Goal: Find specific page/section: Find specific page/section

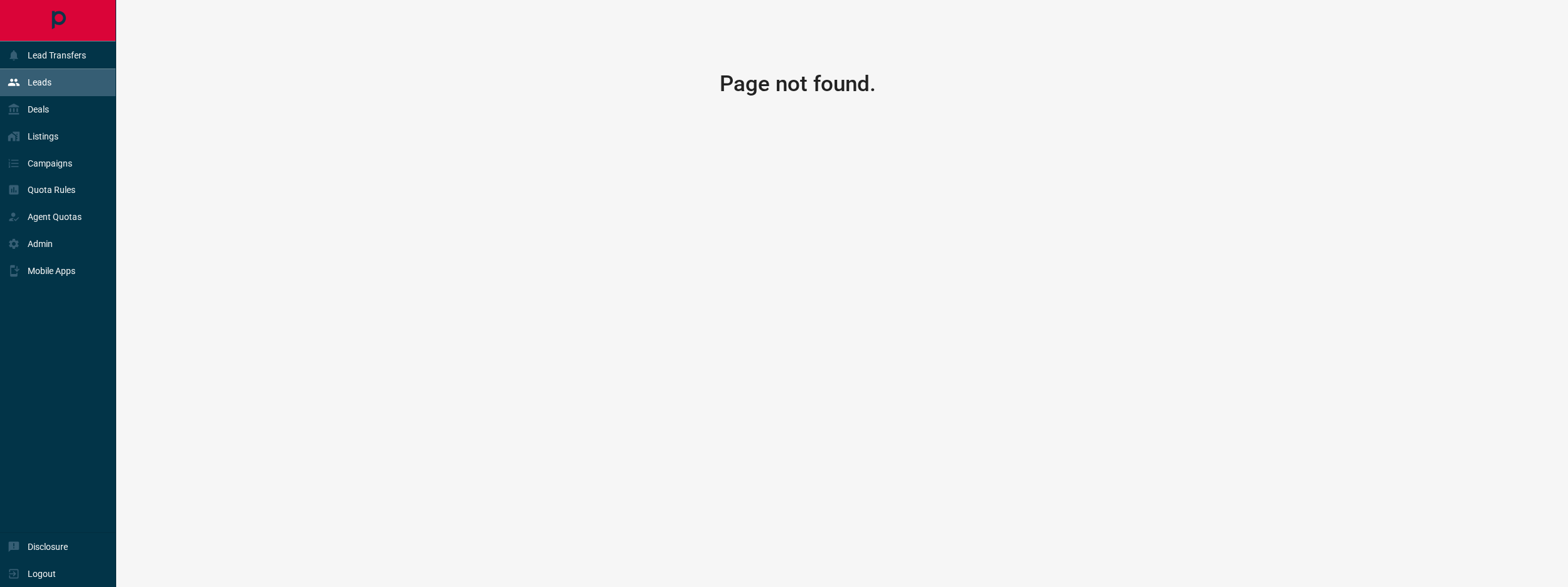
click at [57, 91] on div "Leads" at bounding box center [58, 82] width 116 height 27
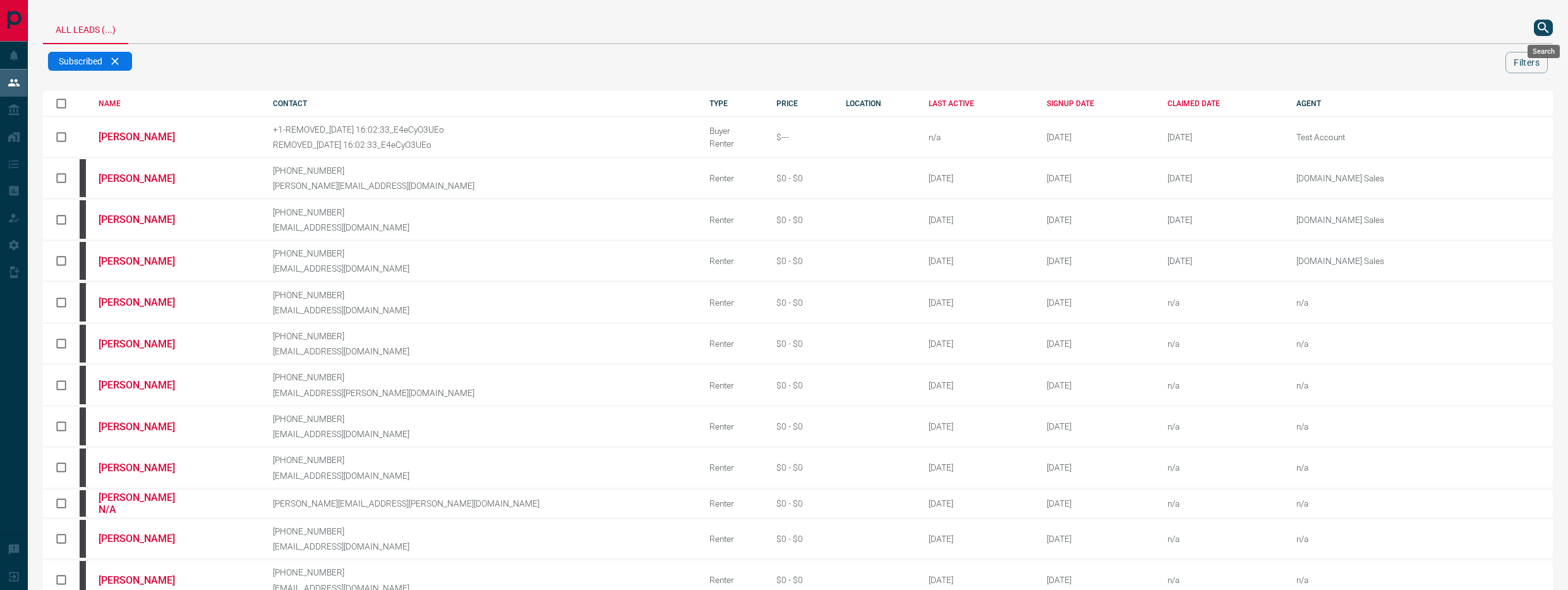
click at [1537, 31] on icon "search button" at bounding box center [1543, 28] width 15 height 15
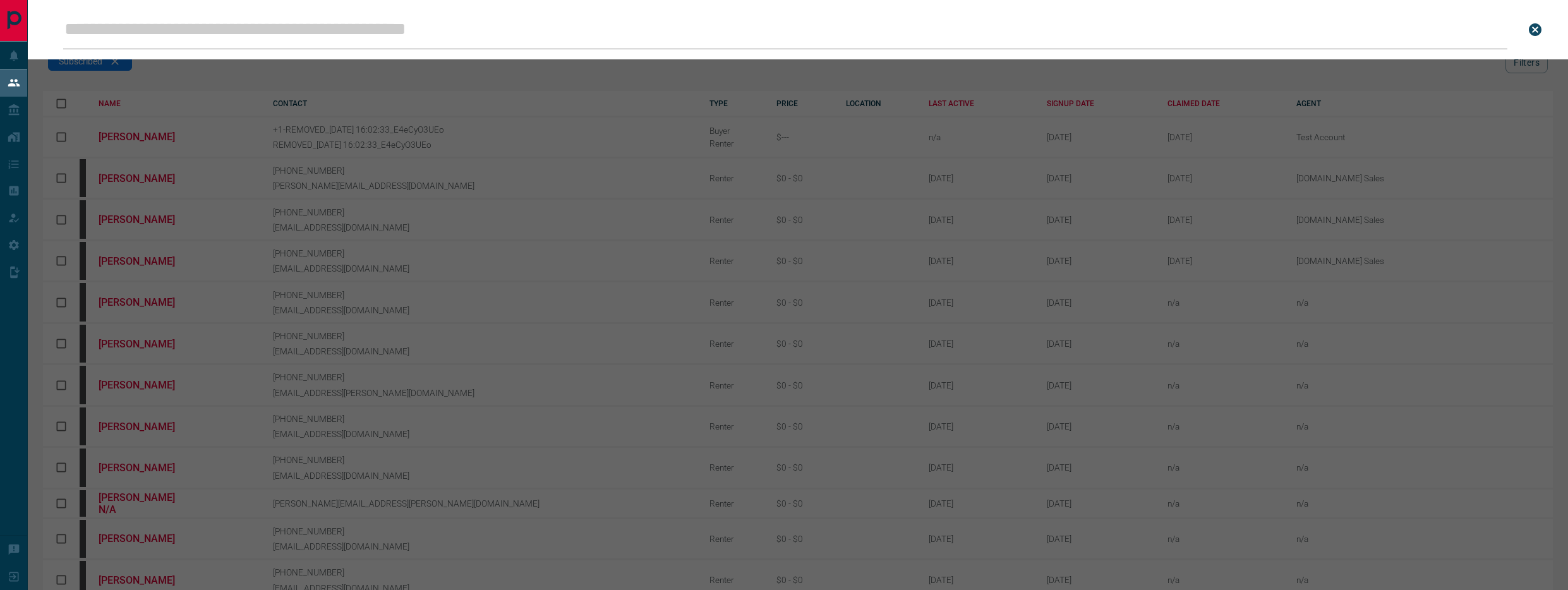
type input "**********"
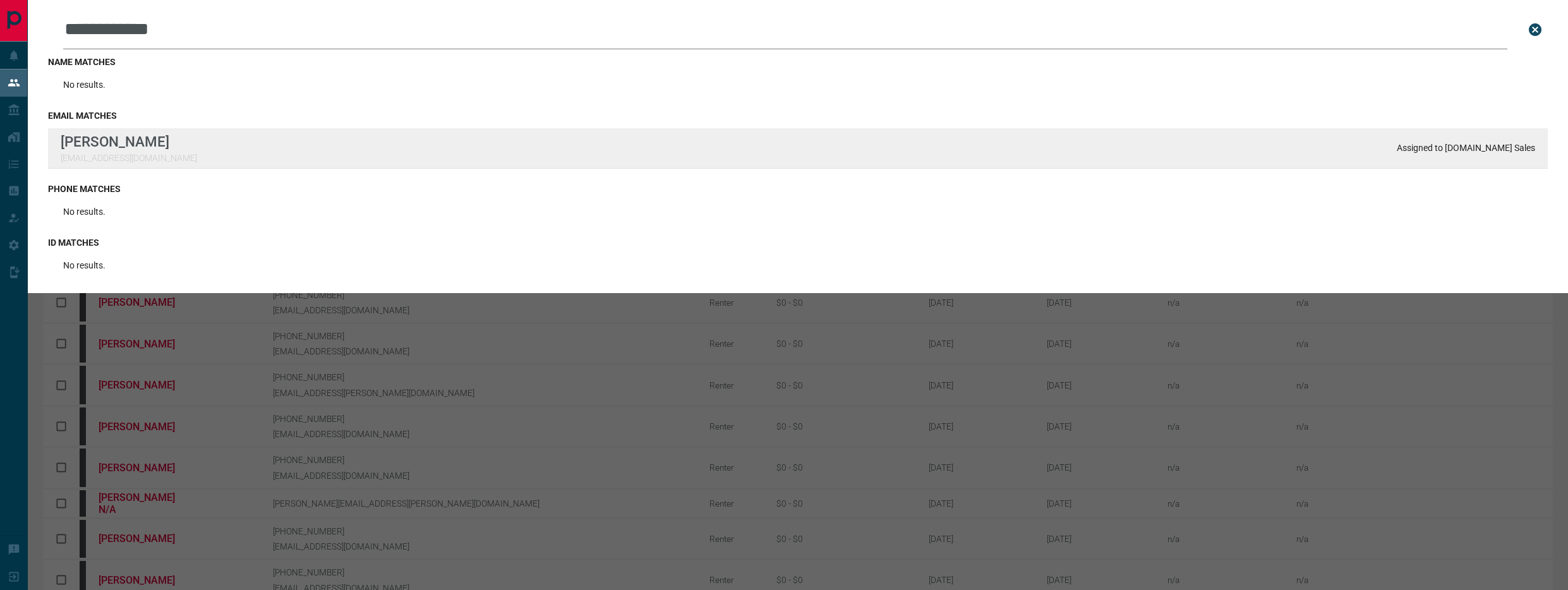
click at [0, 0] on div "**********" at bounding box center [784, 488] width 1568 height 976
